Goal: Information Seeking & Learning: Learn about a topic

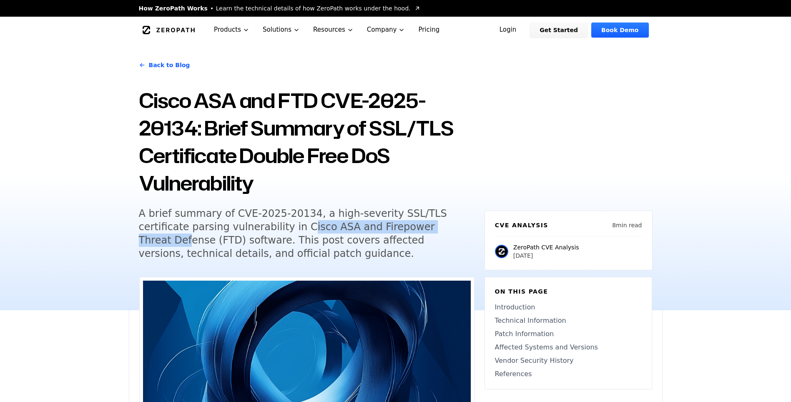
drag, startPoint x: 252, startPoint y: 226, endPoint x: 402, endPoint y: 230, distance: 150.1
click at [401, 230] on h5 "A brief summary of CVE-2025-20134, a high-severity SSL/TLS certificate parsing …" at bounding box center [299, 233] width 320 height 53
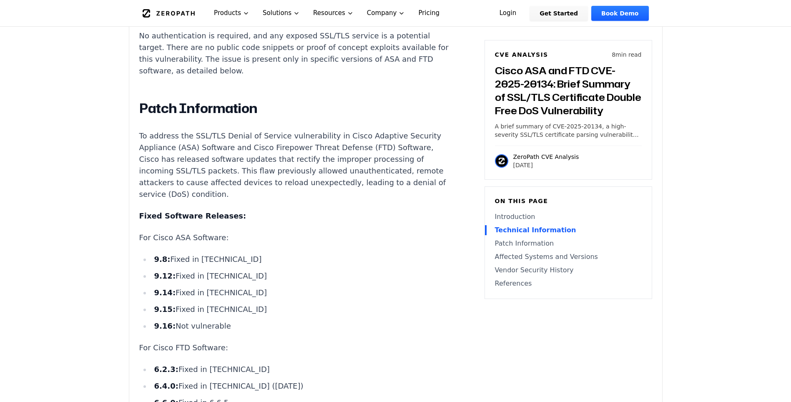
scroll to position [1042, 0]
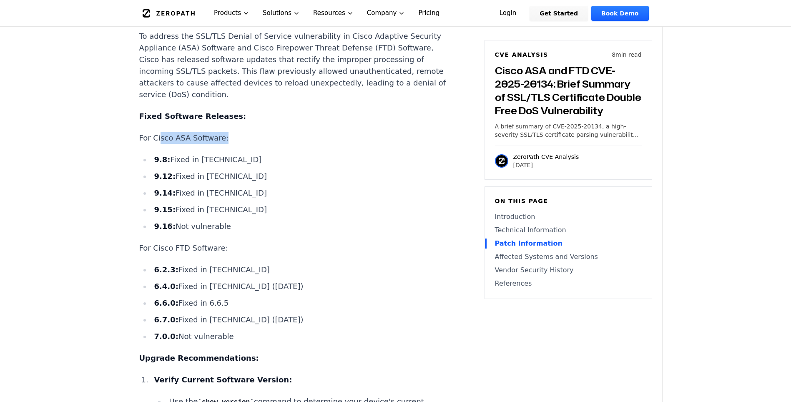
drag, startPoint x: 158, startPoint y: 125, endPoint x: 238, endPoint y: 131, distance: 81.1
click at [238, 132] on p "For Cisco ASA Software:" at bounding box center [294, 138] width 310 height 12
drag, startPoint x: 238, startPoint y: 131, endPoint x: 243, endPoint y: 131, distance: 4.6
click at [243, 132] on p "For Cisco ASA Software:" at bounding box center [294, 138] width 310 height 12
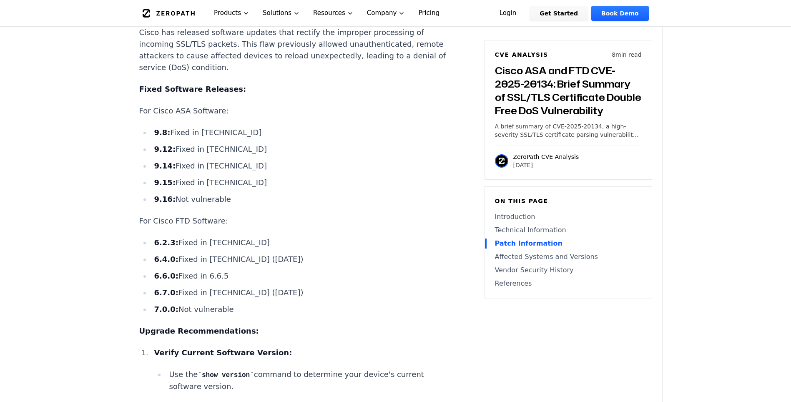
scroll to position [1084, 0]
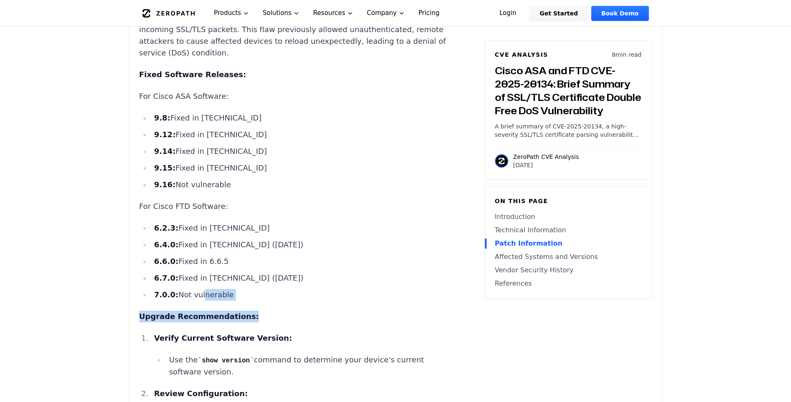
drag, startPoint x: 268, startPoint y: 296, endPoint x: 276, endPoint y: 296, distance: 8.3
drag, startPoint x: 276, startPoint y: 296, endPoint x: 276, endPoint y: 286, distance: 10.0
click at [276, 289] on li "7.0.0: Not vulnerable" at bounding box center [300, 295] width 299 height 12
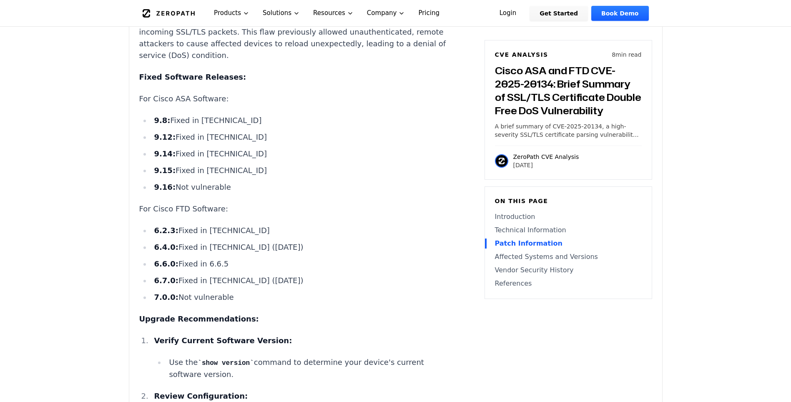
scroll to position [1042, 0]
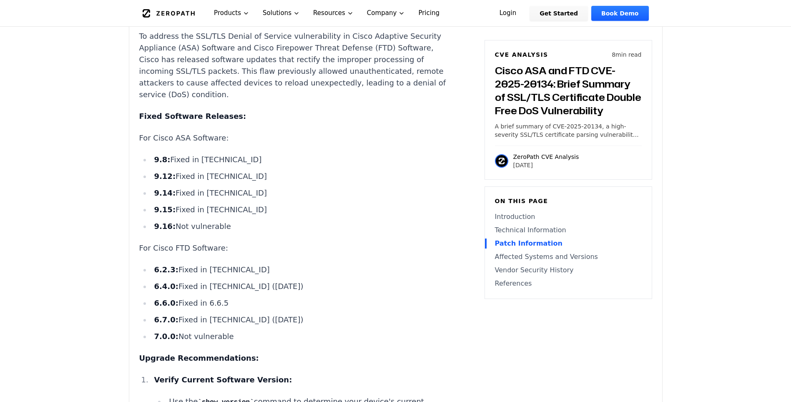
drag, startPoint x: 179, startPoint y: 198, endPoint x: 241, endPoint y: 218, distance: 65.1
click at [241, 218] on ul "9.8: Fixed in [TECHNICAL_ID] 9.12: Fixed in [TECHNICAL_ID] 9.14: Fixed in [TECH…" at bounding box center [294, 193] width 310 height 78
drag, startPoint x: 241, startPoint y: 218, endPoint x: 237, endPoint y: 209, distance: 10.3
click at [237, 209] on ul "9.8: Fixed in [TECHNICAL_ID] 9.12: Fixed in [TECHNICAL_ID] 9.14: Fixed in [TECH…" at bounding box center [294, 193] width 310 height 78
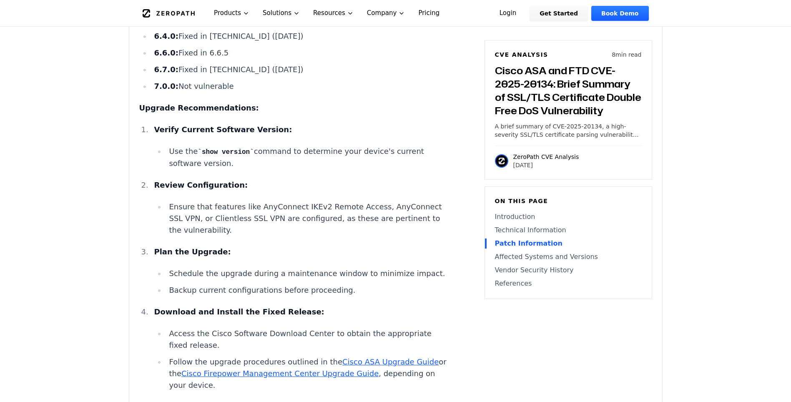
scroll to position [1543, 0]
